Goal: Find specific page/section: Find specific page/section

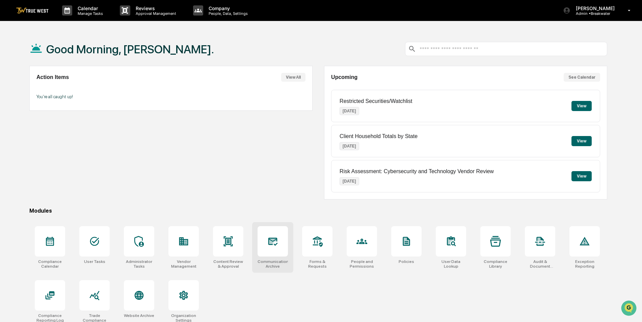
click at [274, 244] on icon at bounding box center [272, 241] width 11 height 11
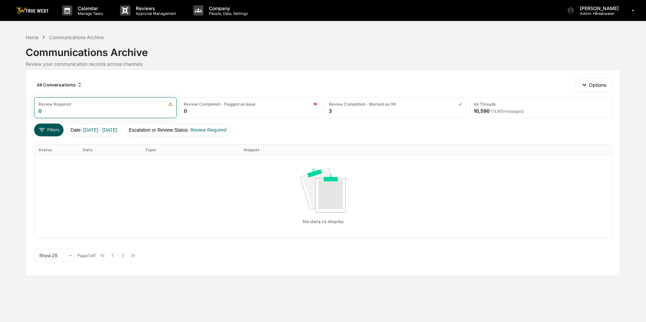
click at [51, 128] on button "Filters" at bounding box center [48, 130] width 29 height 13
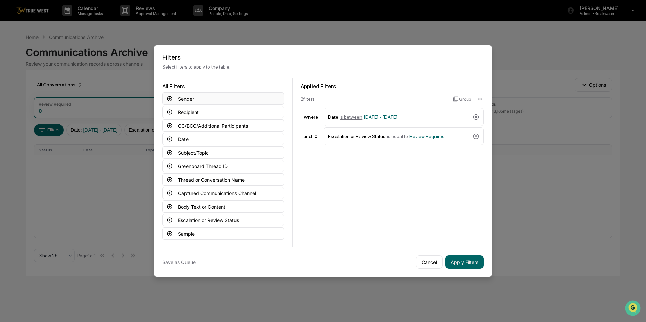
click at [167, 96] on icon at bounding box center [169, 99] width 6 height 6
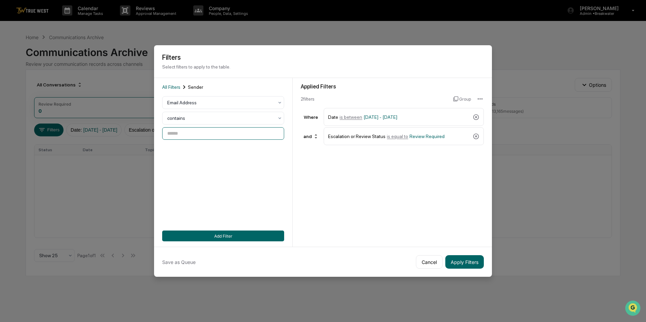
click at [183, 135] on input at bounding box center [223, 133] width 122 height 12
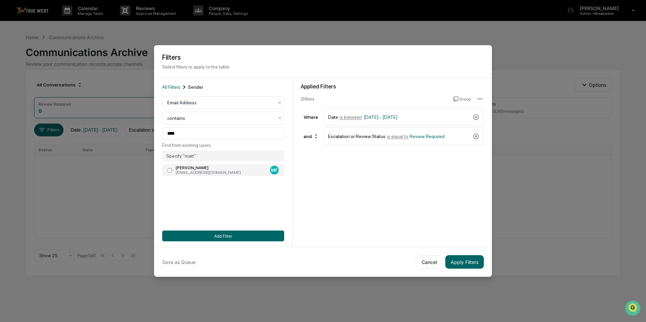
click at [190, 170] on div "[EMAIL_ADDRESS][DOMAIN_NAME]" at bounding box center [222, 172] width 92 height 5
type input "**********"
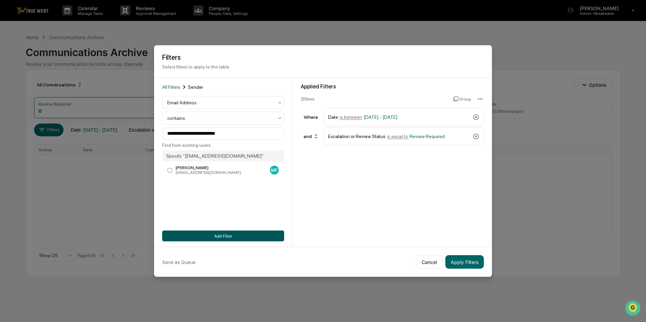
click at [244, 233] on button "Add Filter" at bounding box center [223, 236] width 122 height 11
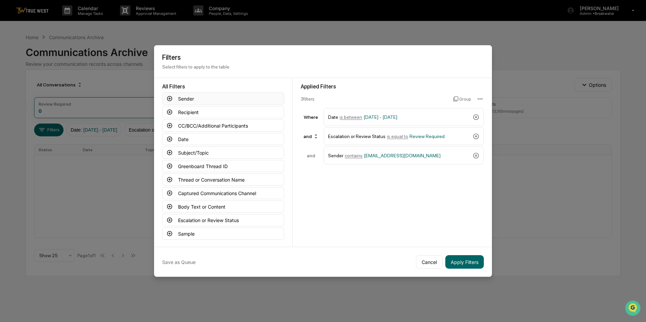
click at [187, 94] on button "Sender" at bounding box center [223, 99] width 122 height 12
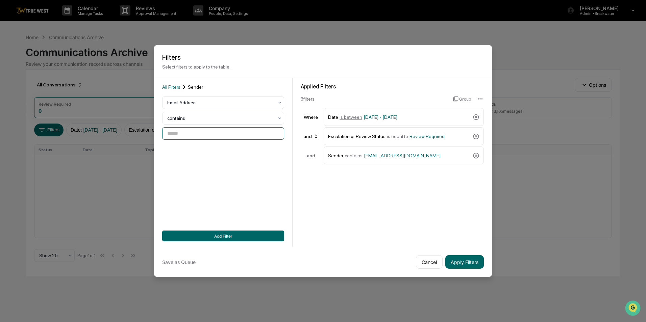
click at [197, 134] on input at bounding box center [223, 133] width 122 height 12
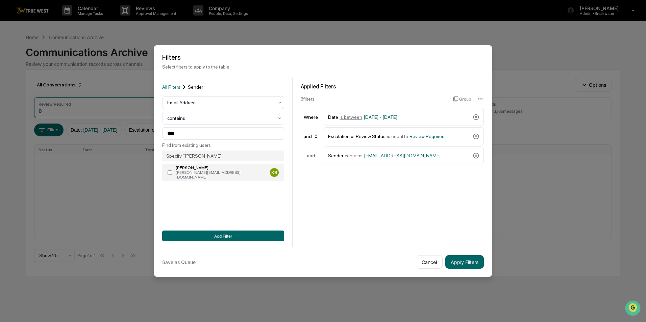
click at [195, 170] on div "[PERSON_NAME][EMAIL_ADDRESS][DOMAIN_NAME]" at bounding box center [222, 174] width 92 height 9
type input "**********"
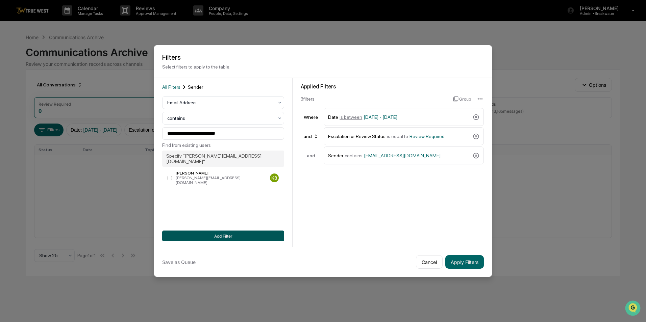
click at [214, 235] on button "Add Filter" at bounding box center [223, 236] width 122 height 11
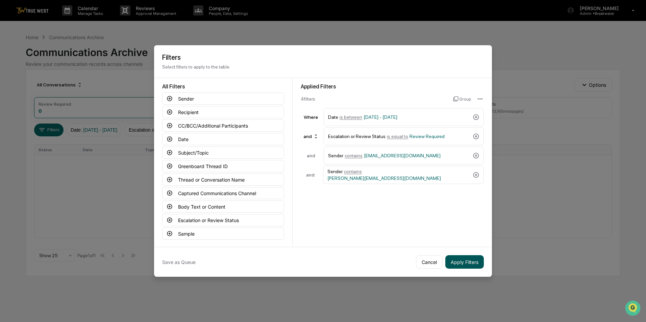
click at [467, 262] on button "Apply Filters" at bounding box center [464, 262] width 38 height 14
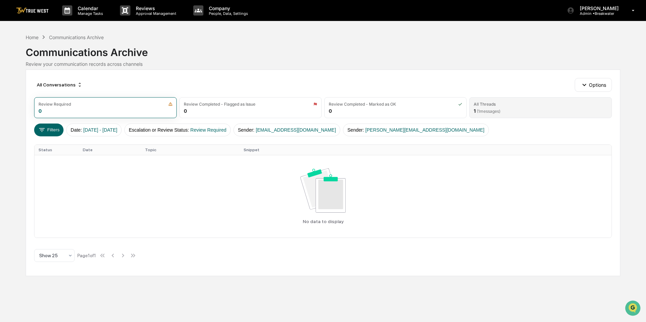
click at [491, 112] on span "( 1 messages)" at bounding box center [488, 111] width 24 height 5
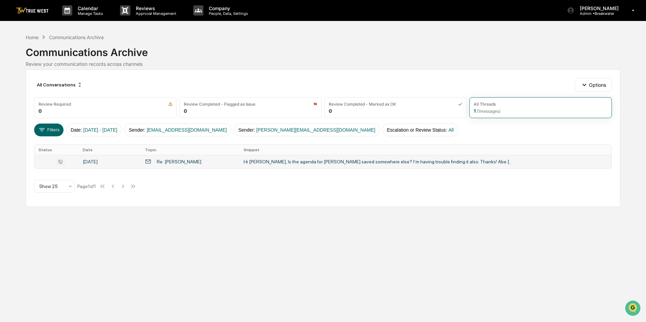
click at [341, 164] on div "Hi [PERSON_NAME], Is the agenda for [PERSON_NAME] saved somewhere else? I’m hav…" at bounding box center [378, 161] width 270 height 5
click at [34, 236] on div "Calendar Manage Tasks Reviews Approval Management Company People, Data, Setting…" at bounding box center [323, 161] width 646 height 322
click at [44, 130] on icon at bounding box center [41, 129] width 7 height 7
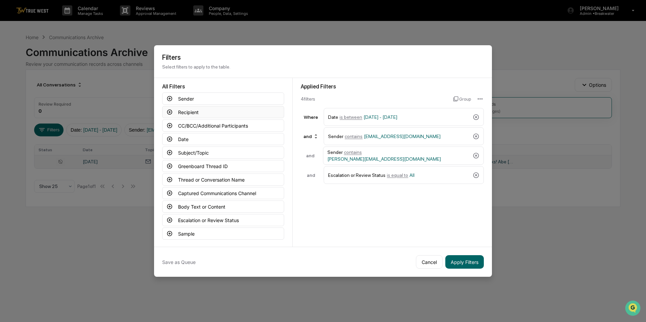
click at [178, 109] on button "Recipient" at bounding box center [223, 112] width 122 height 12
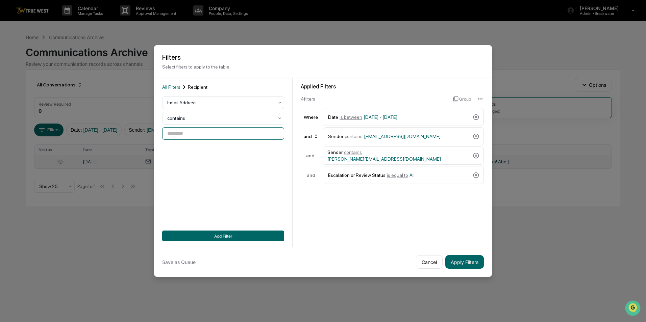
click at [178, 128] on input at bounding box center [223, 133] width 122 height 12
click at [188, 131] on input at bounding box center [223, 133] width 122 height 12
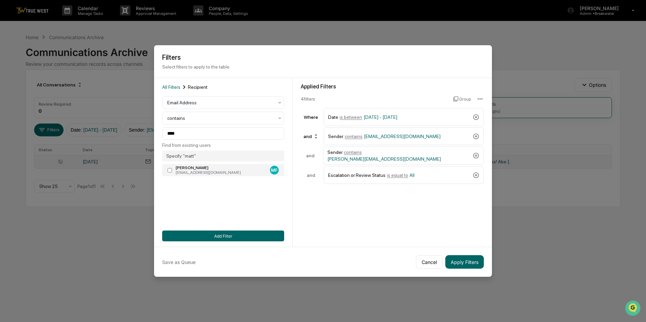
click at [176, 166] on div "[PERSON_NAME]" at bounding box center [222, 167] width 92 height 5
click at [233, 130] on input "**********" at bounding box center [223, 133] width 122 height 12
type input "****"
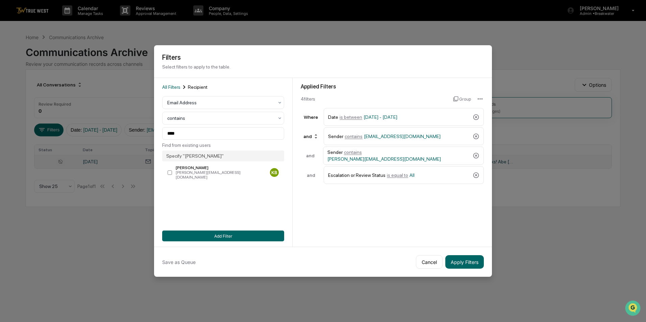
click at [211, 225] on div "All Filters Recipient Email Address contains **** Find from existing users Spec…" at bounding box center [223, 162] width 122 height 158
click at [210, 233] on button "Add Filter" at bounding box center [223, 236] width 122 height 11
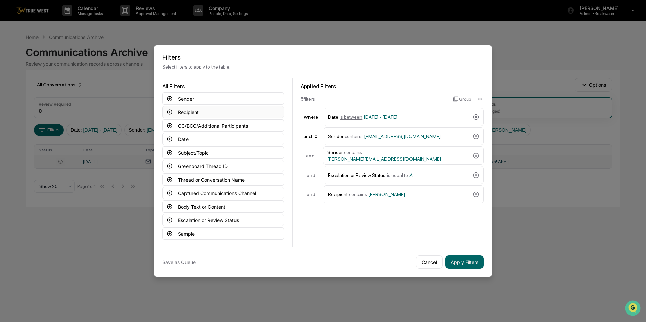
click at [180, 108] on button "Recipient" at bounding box center [223, 112] width 122 height 12
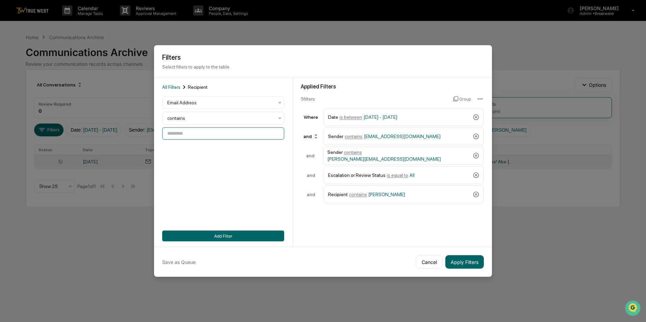
click at [188, 128] on input at bounding box center [223, 133] width 122 height 12
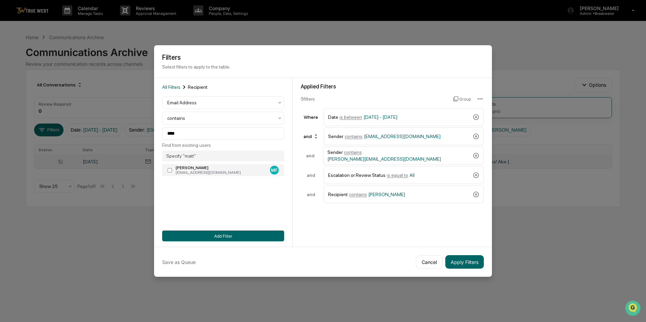
click at [180, 172] on div "[EMAIL_ADDRESS][DOMAIN_NAME]" at bounding box center [222, 172] width 92 height 5
type input "**********"
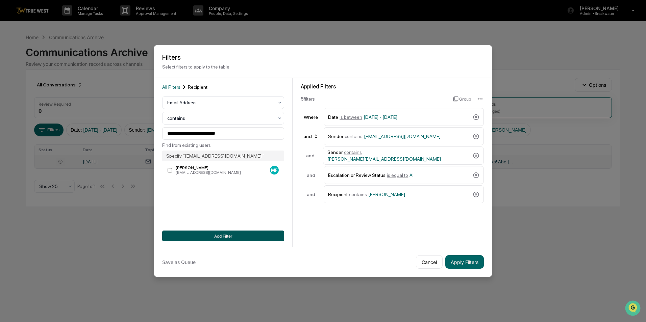
click at [223, 232] on button "Add Filter" at bounding box center [223, 236] width 122 height 11
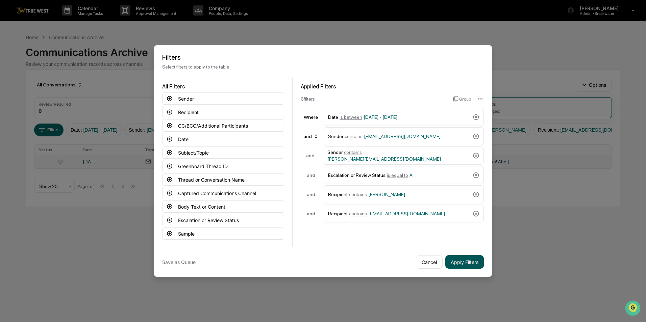
click at [461, 262] on button "Apply Filters" at bounding box center [464, 262] width 38 height 14
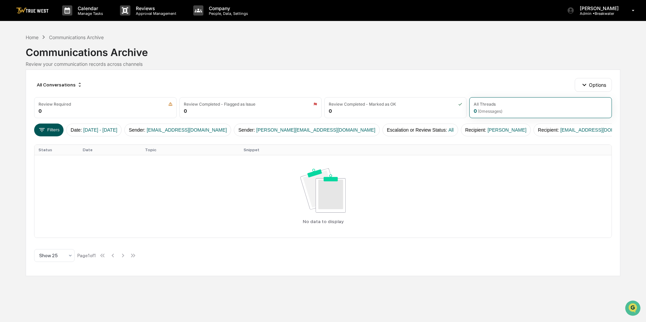
click at [47, 126] on button "Filters" at bounding box center [48, 130] width 29 height 13
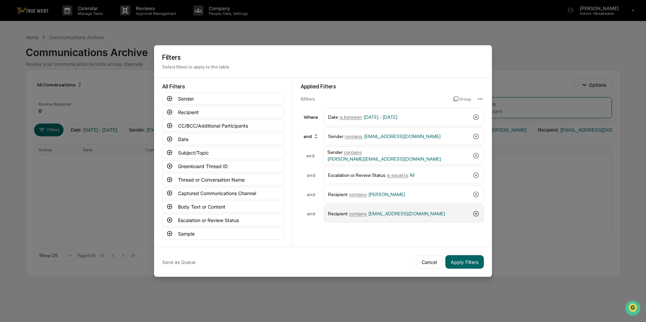
click at [472, 214] on icon at bounding box center [475, 213] width 7 height 7
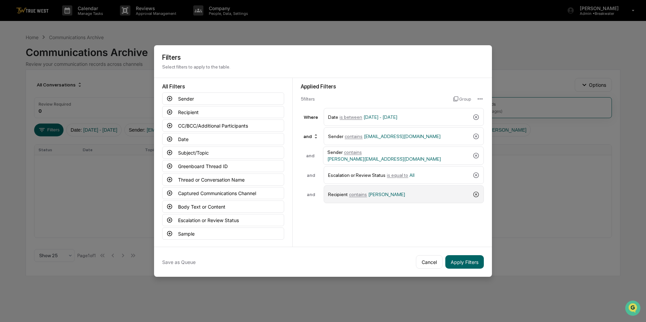
click at [475, 194] on icon at bounding box center [475, 194] width 7 height 7
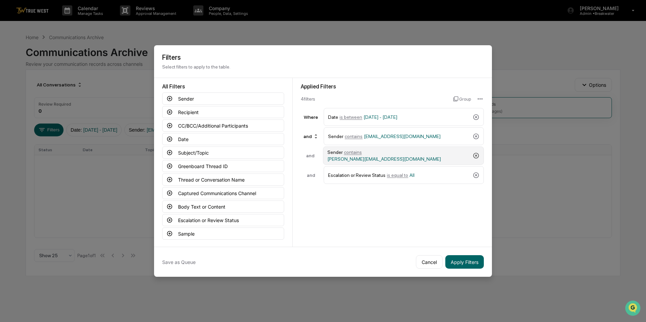
click at [474, 155] on icon at bounding box center [475, 155] width 7 height 7
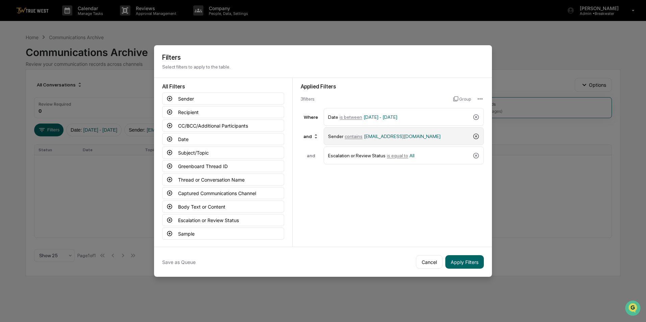
click at [476, 135] on icon at bounding box center [475, 136] width 7 height 7
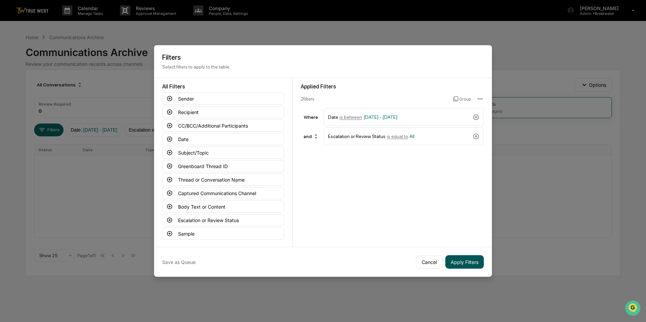
click at [457, 259] on button "Apply Filters" at bounding box center [464, 262] width 38 height 14
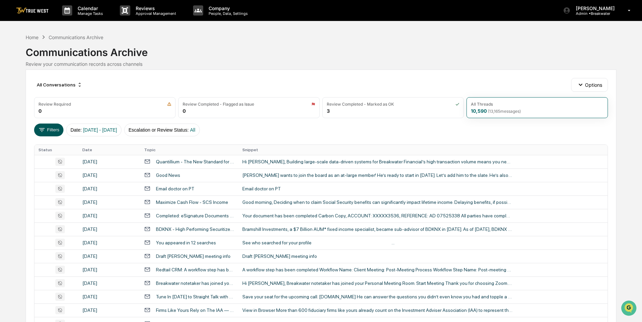
click at [45, 130] on icon at bounding box center [41, 129] width 7 height 7
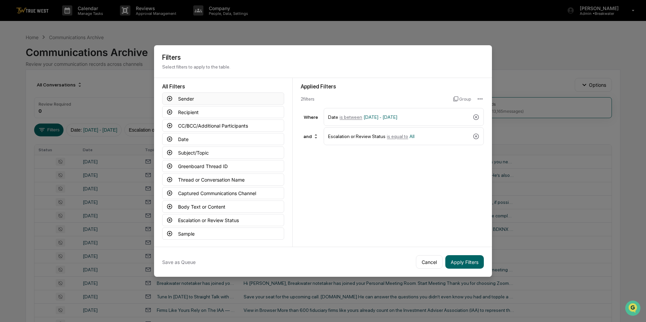
click at [166, 97] on icon at bounding box center [169, 99] width 6 height 6
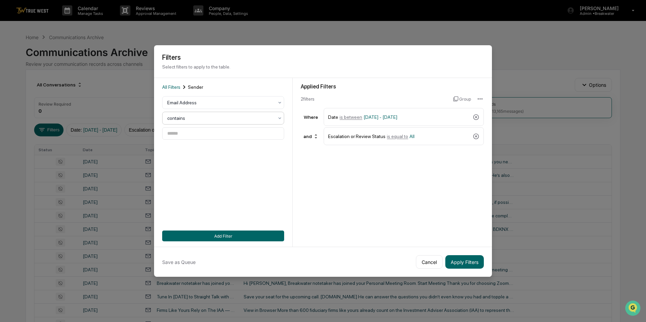
click at [182, 115] on div at bounding box center [220, 118] width 106 height 7
click at [181, 130] on input at bounding box center [223, 133] width 122 height 12
click at [178, 136] on input at bounding box center [223, 133] width 122 height 12
click at [206, 117] on div at bounding box center [220, 118] width 106 height 7
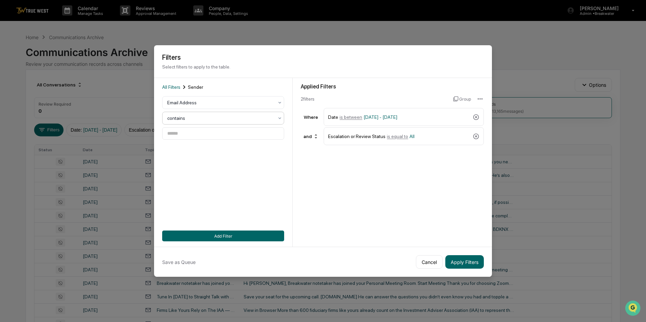
click at [206, 117] on div at bounding box center [220, 118] width 106 height 7
click at [201, 129] on input at bounding box center [223, 133] width 122 height 12
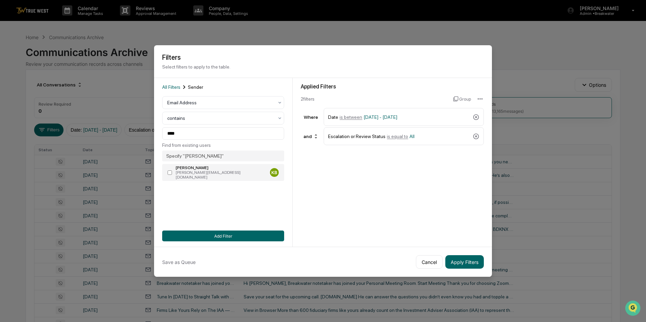
click at [186, 166] on div "[PERSON_NAME]" at bounding box center [222, 167] width 92 height 5
type input "**********"
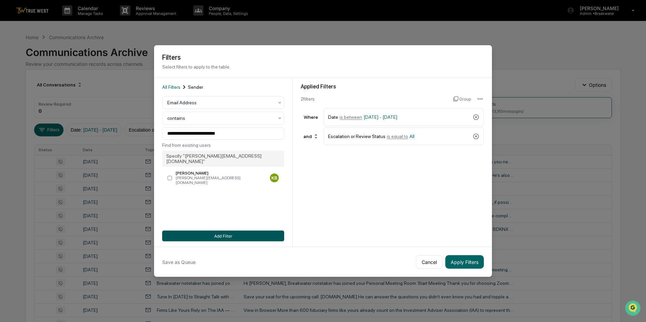
click at [211, 232] on button "Add Filter" at bounding box center [223, 236] width 122 height 11
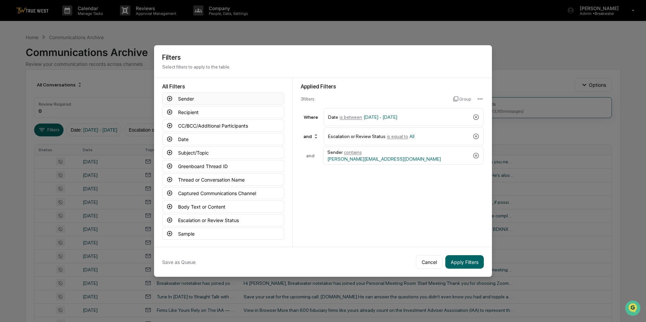
click at [184, 97] on button "Sender" at bounding box center [223, 99] width 122 height 12
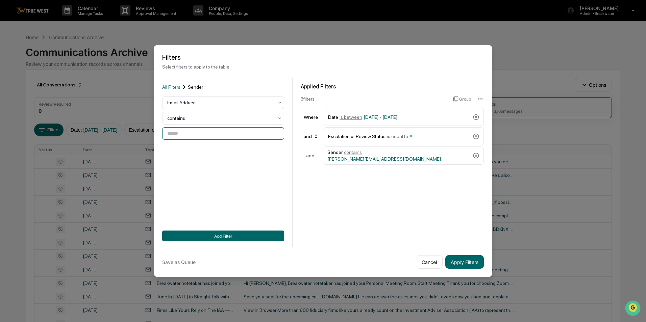
click at [184, 133] on input at bounding box center [223, 133] width 122 height 12
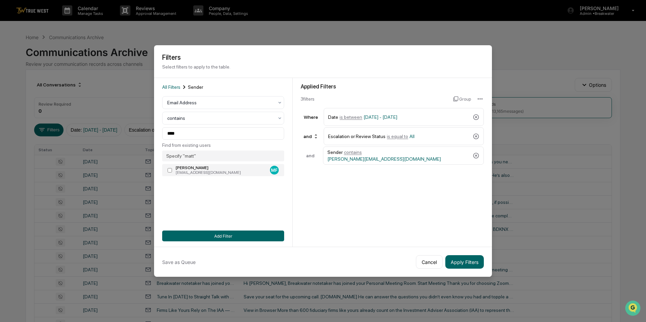
click at [183, 167] on div "[PERSON_NAME]" at bounding box center [222, 167] width 92 height 5
type input "**********"
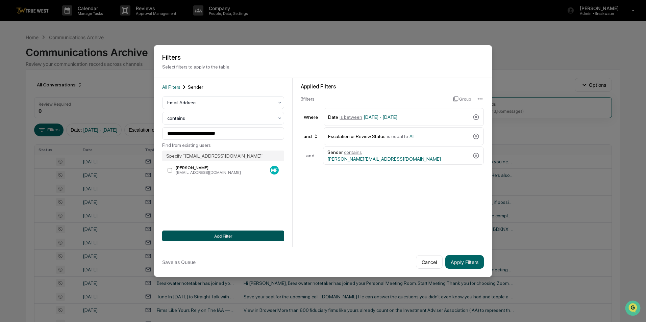
click at [210, 233] on button "Add Filter" at bounding box center [223, 236] width 122 height 11
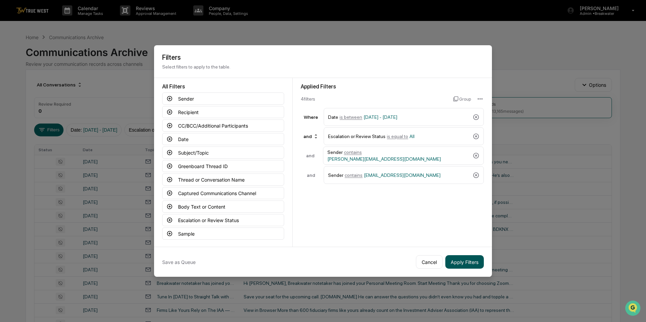
click at [462, 262] on button "Apply Filters" at bounding box center [464, 262] width 38 height 14
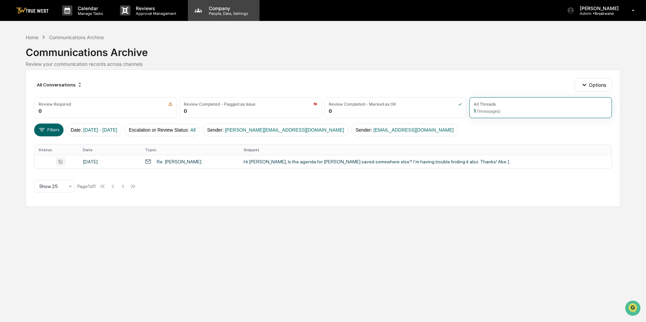
click at [220, 5] on p "Company" at bounding box center [227, 8] width 48 height 6
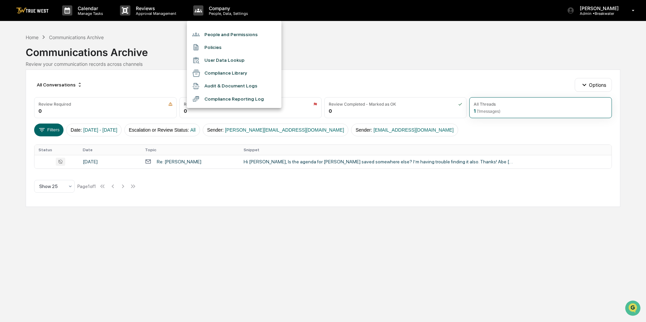
click at [222, 29] on li "People and Permissions" at bounding box center [234, 34] width 95 height 13
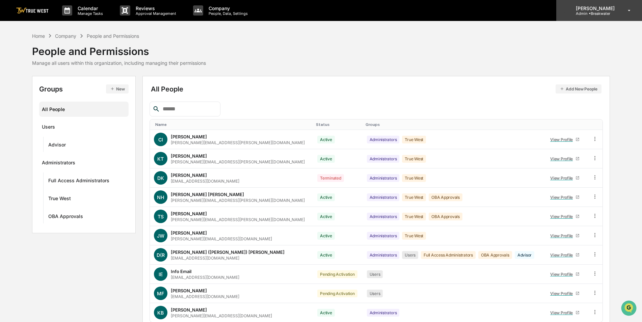
click at [590, 14] on p "Admin • [GEOGRAPHIC_DATA]" at bounding box center [595, 13] width 48 height 5
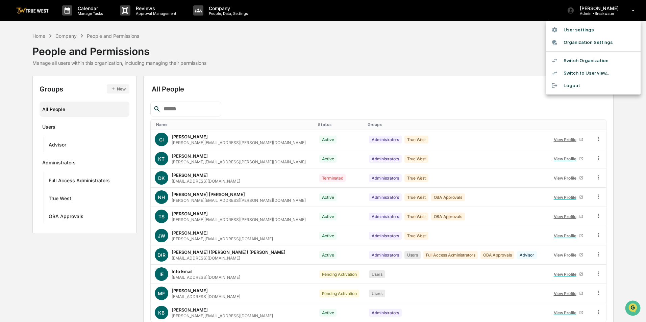
click at [588, 61] on li "Switch Organization" at bounding box center [593, 60] width 95 height 12
